Goal: Task Accomplishment & Management: Manage account settings

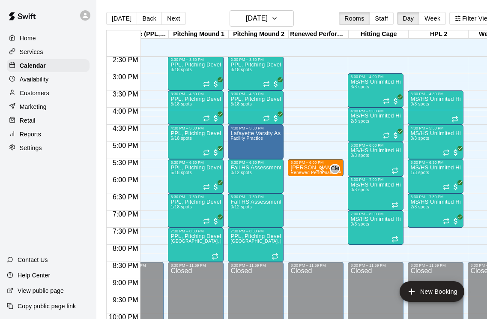
scroll to position [495, 154]
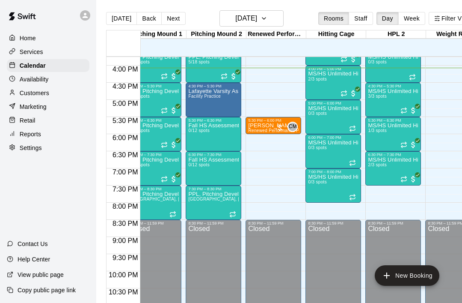
click at [356, 201] on div at bounding box center [333, 201] width 51 height 0
click at [320, 253] on icon "delete" at bounding box center [317, 249] width 10 height 10
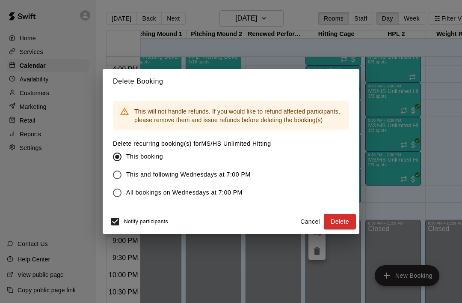
click at [344, 222] on button "Delete" at bounding box center [340, 222] width 32 height 16
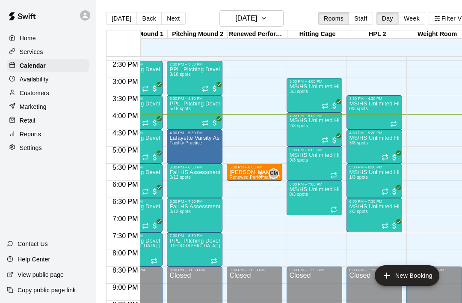
click at [385, 159] on icon "Recurring event" at bounding box center [385, 157] width 7 height 7
click at [394, 182] on img "edit" at bounding box center [391, 183] width 10 height 10
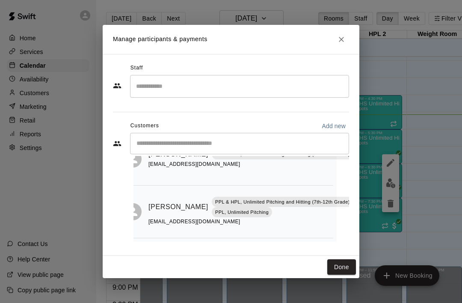
click at [349, 41] on button "Close" at bounding box center [341, 39] width 15 height 15
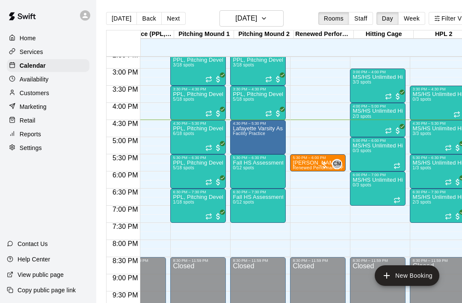
scroll to position [0, 182]
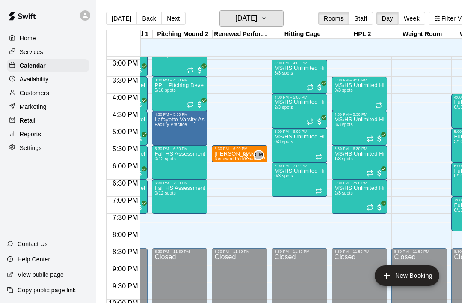
click at [275, 20] on button "[DATE]" at bounding box center [252, 18] width 64 height 16
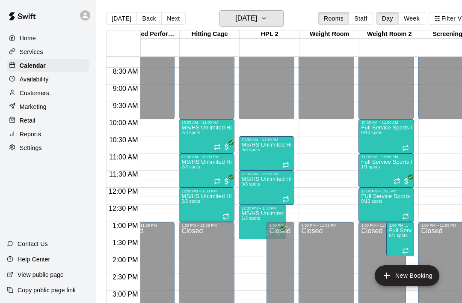
scroll to position [281, 321]
click at [257, 19] on h6 "[DATE]" at bounding box center [246, 18] width 22 height 12
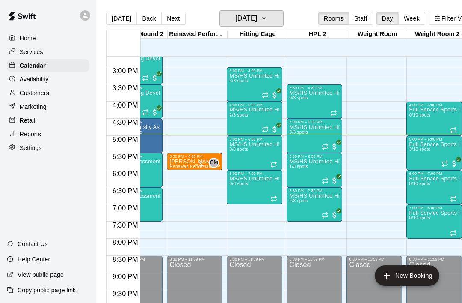
scroll to position [0, 276]
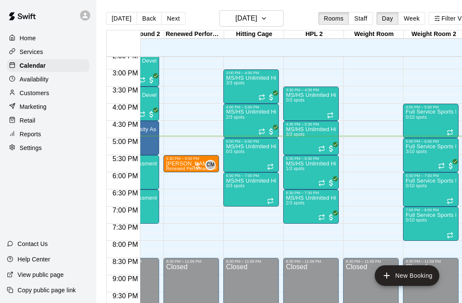
click at [301, 198] on p "MS/HS Unlimited Hitting" at bounding box center [311, 198] width 51 height 0
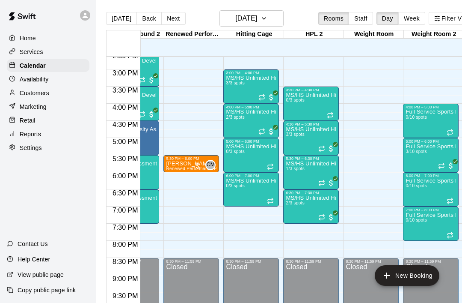
scroll to position [26, 0]
click at [257, 14] on h6 "[DATE]" at bounding box center [246, 18] width 22 height 12
